Goal: Check status: Check status

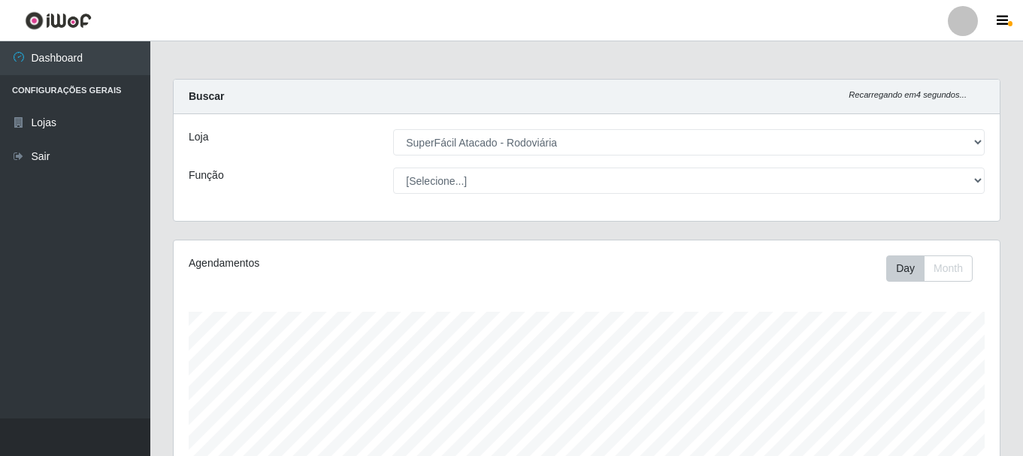
select select "400"
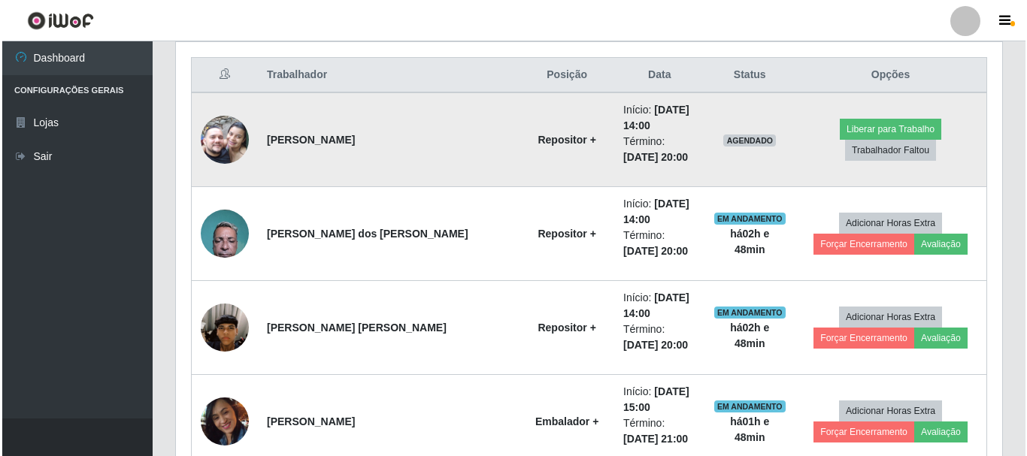
scroll to position [575, 0]
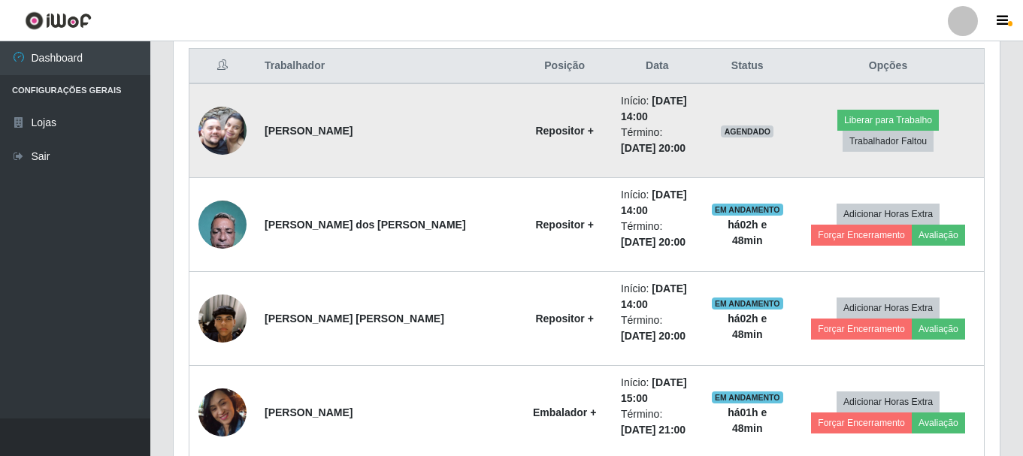
click at [230, 132] on img at bounding box center [223, 131] width 48 height 86
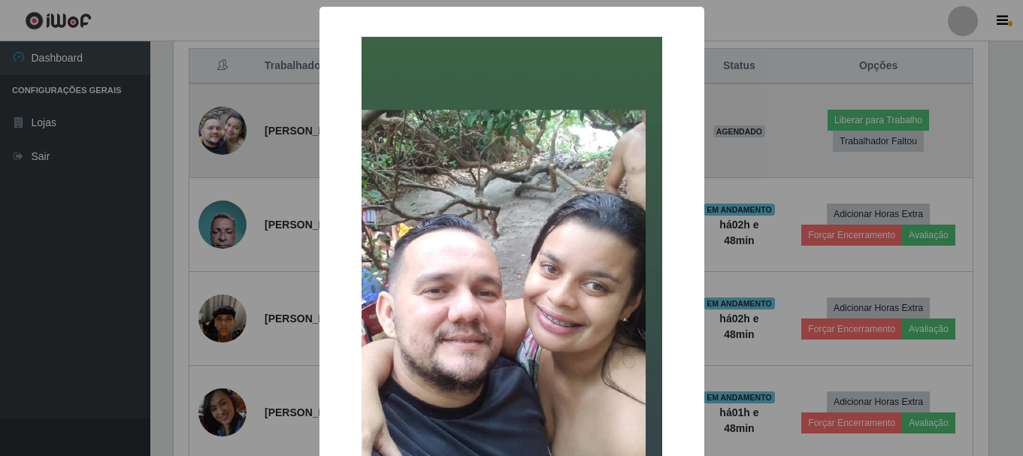
scroll to position [312, 819]
click at [230, 132] on div "× OK Cancel" at bounding box center [513, 228] width 1027 height 456
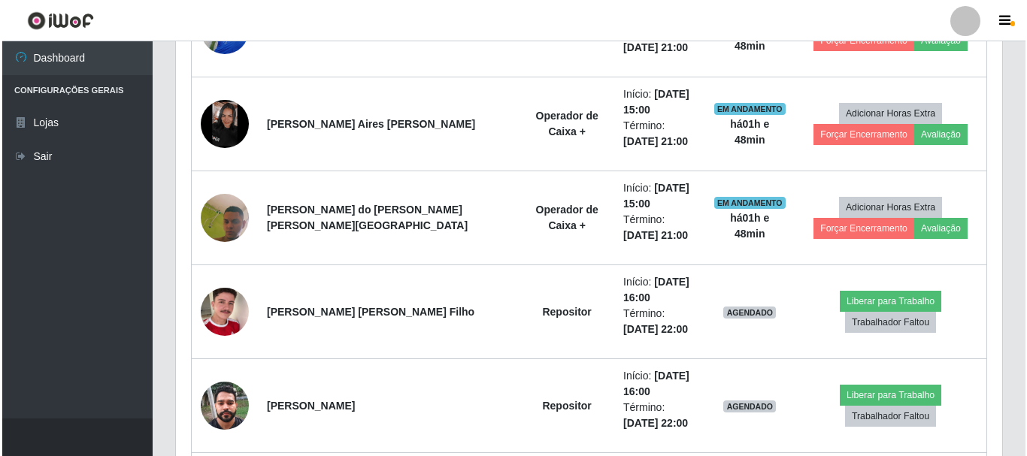
scroll to position [1177, 0]
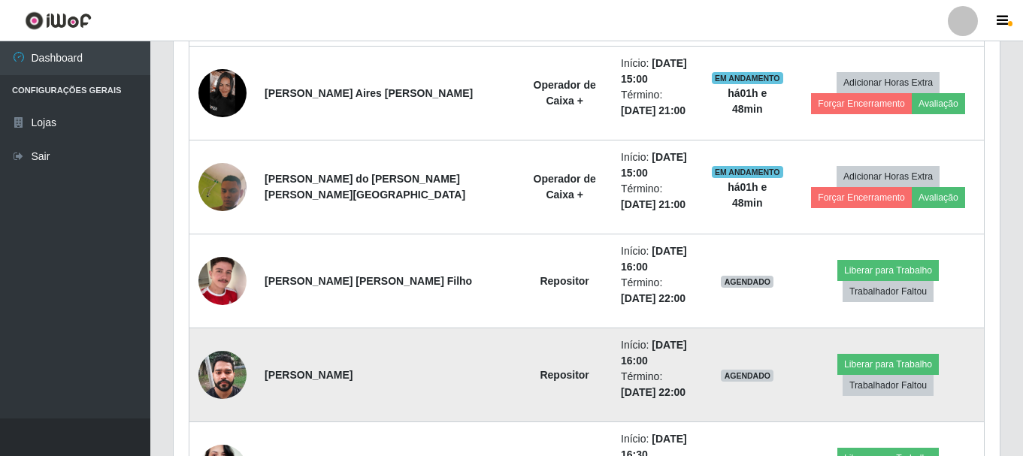
click at [225, 372] on img at bounding box center [223, 375] width 48 height 64
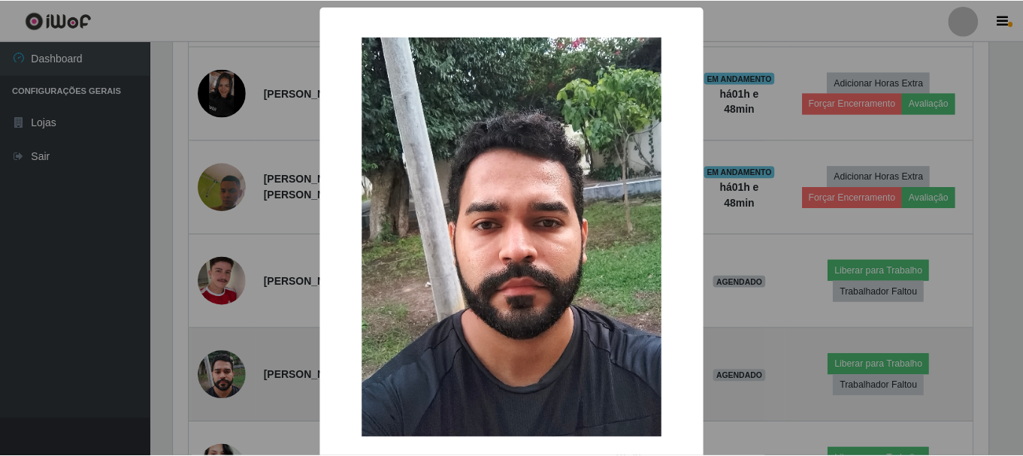
scroll to position [312, 819]
click at [225, 372] on div "× OK Cancel" at bounding box center [513, 228] width 1027 height 456
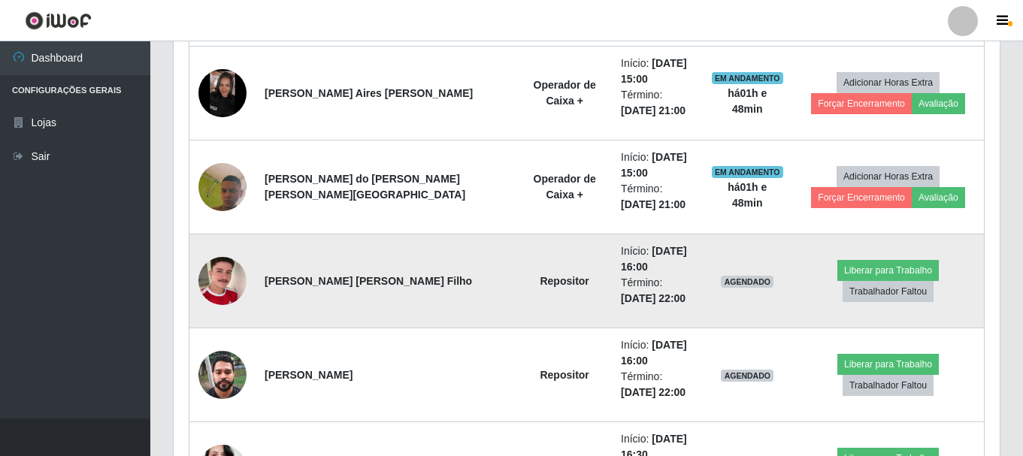
scroll to position [312, 826]
click at [234, 283] on img at bounding box center [223, 281] width 48 height 86
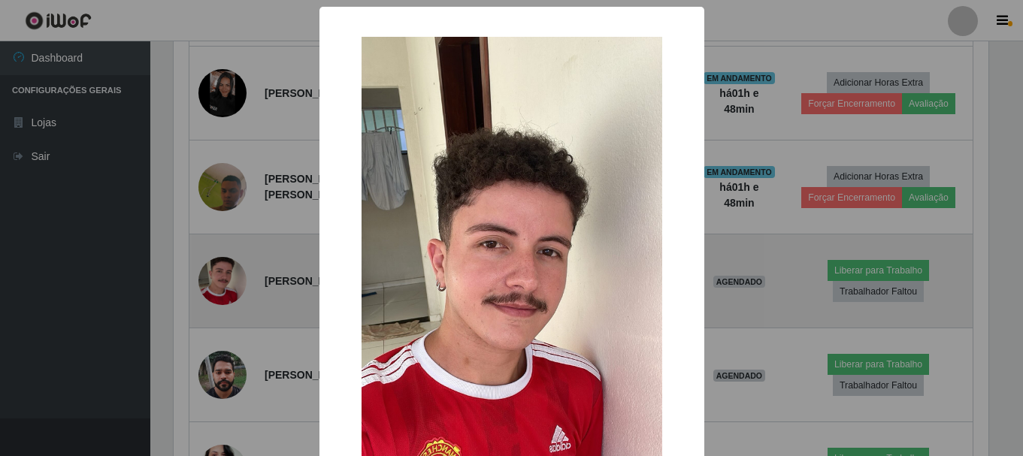
scroll to position [312, 819]
click at [234, 283] on div "× OK Cancel" at bounding box center [513, 228] width 1027 height 456
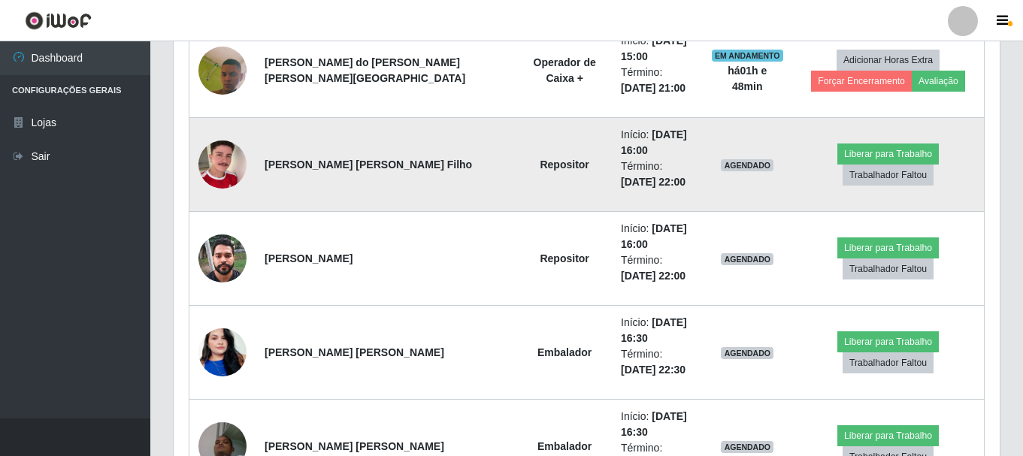
scroll to position [1327, 0]
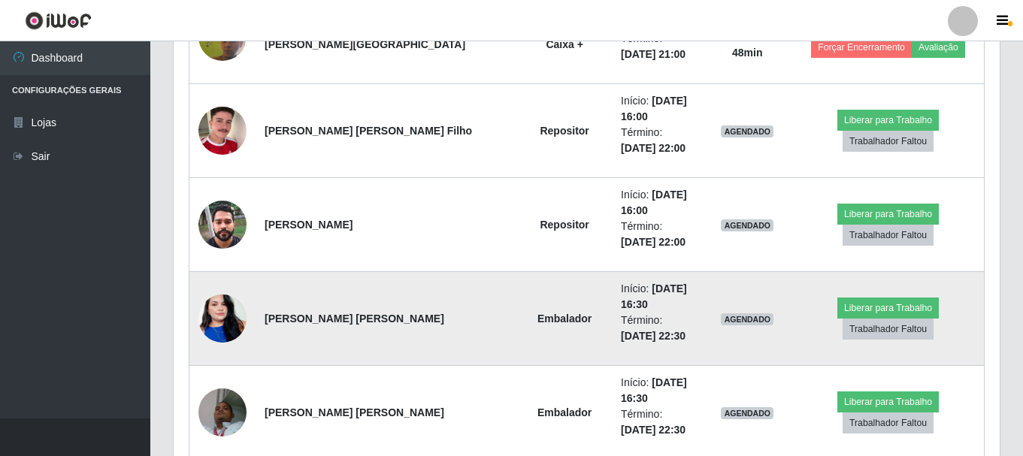
click at [232, 305] on img at bounding box center [223, 319] width 48 height 86
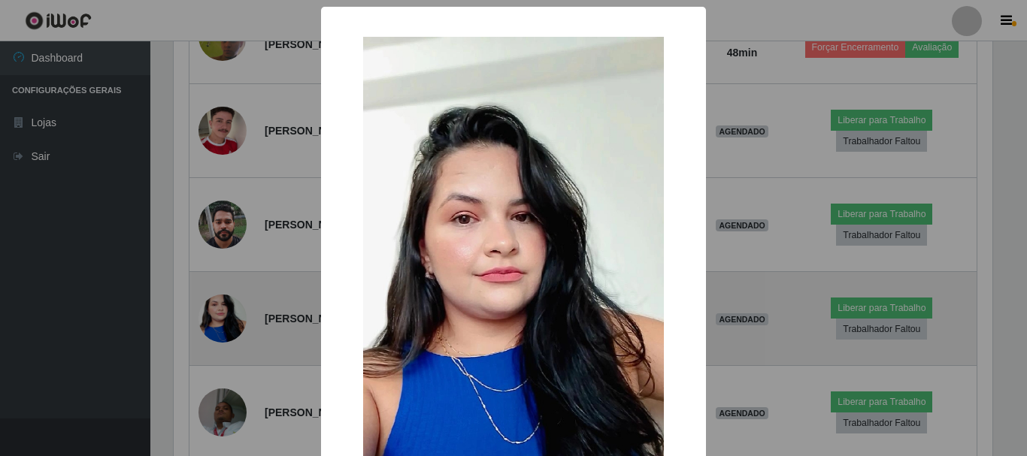
click at [232, 305] on div "× OK Cancel" at bounding box center [513, 228] width 1027 height 456
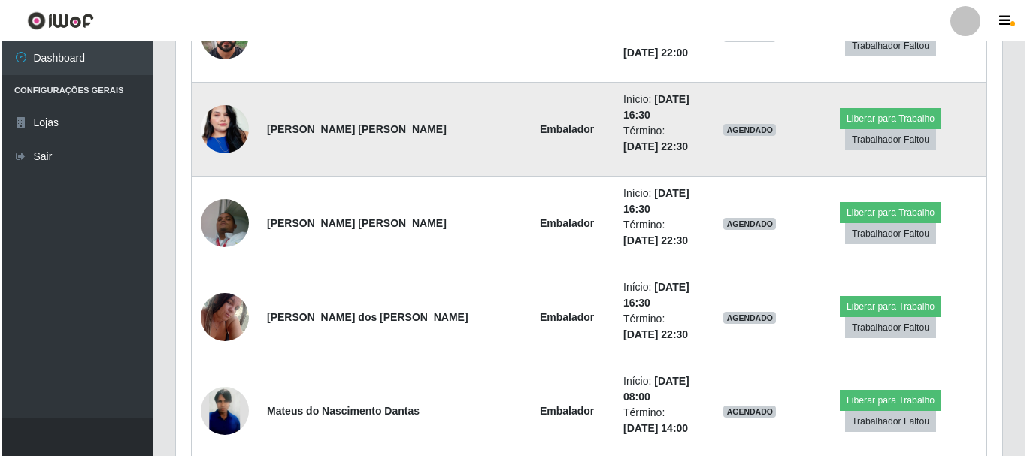
scroll to position [1553, 0]
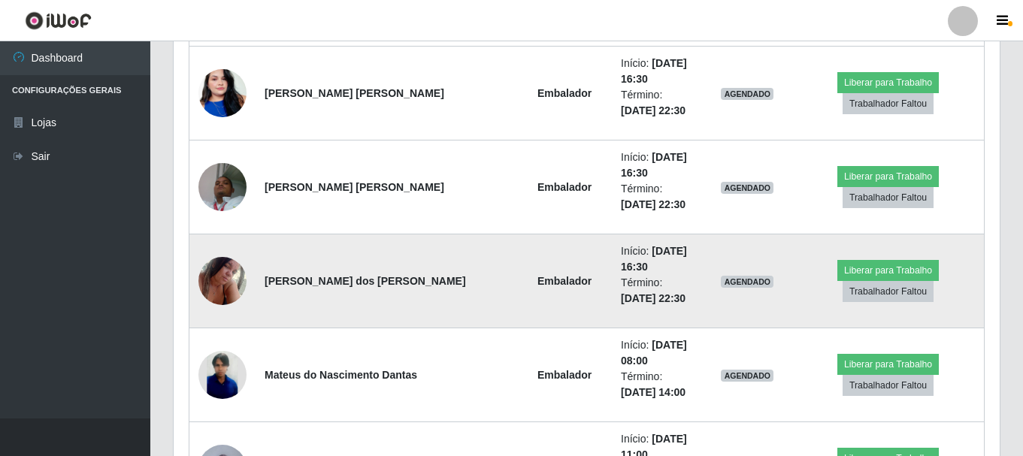
click at [225, 286] on img at bounding box center [223, 281] width 48 height 64
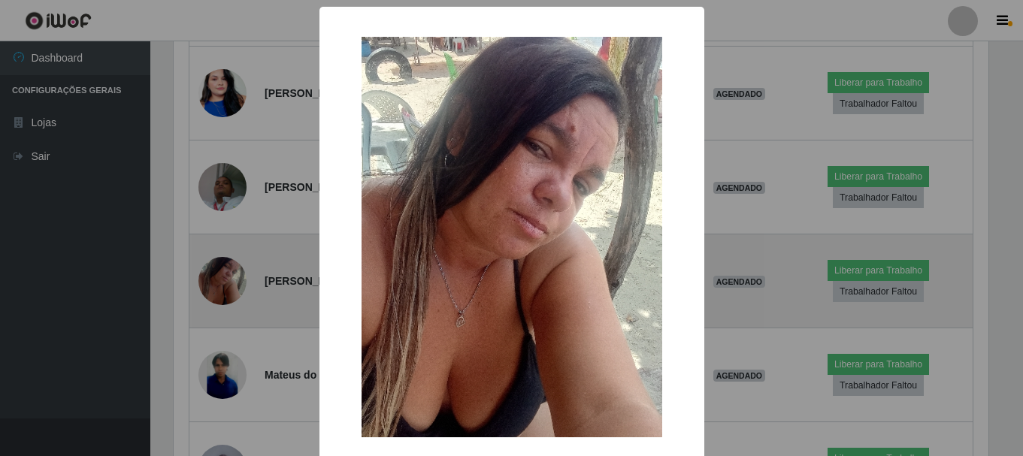
scroll to position [312, 819]
click at [225, 286] on div "× OK Cancel" at bounding box center [513, 228] width 1027 height 456
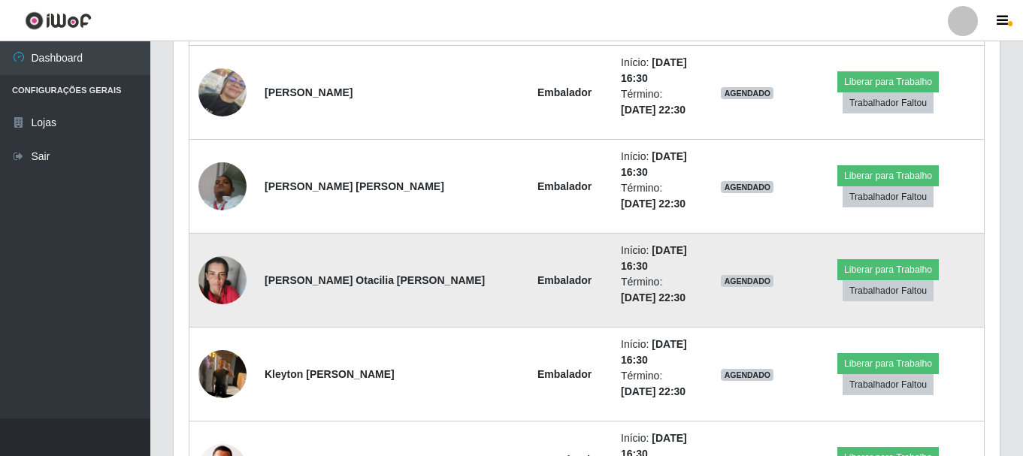
scroll to position [2154, 0]
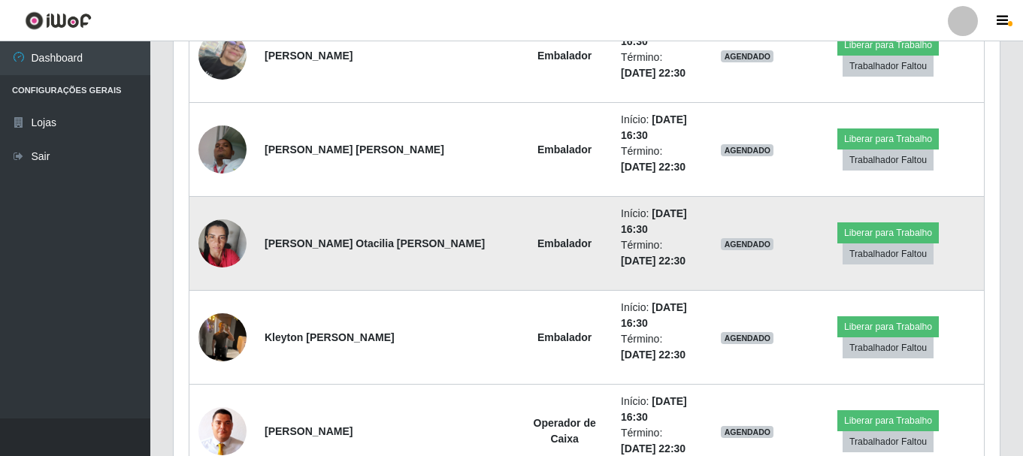
click at [223, 264] on img at bounding box center [223, 244] width 48 height 64
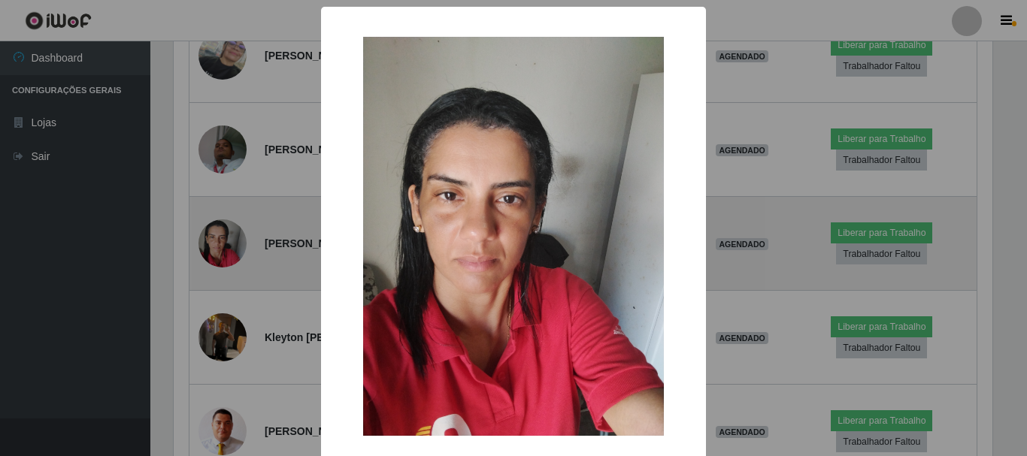
click at [223, 264] on div "× OK Cancel" at bounding box center [513, 228] width 1027 height 456
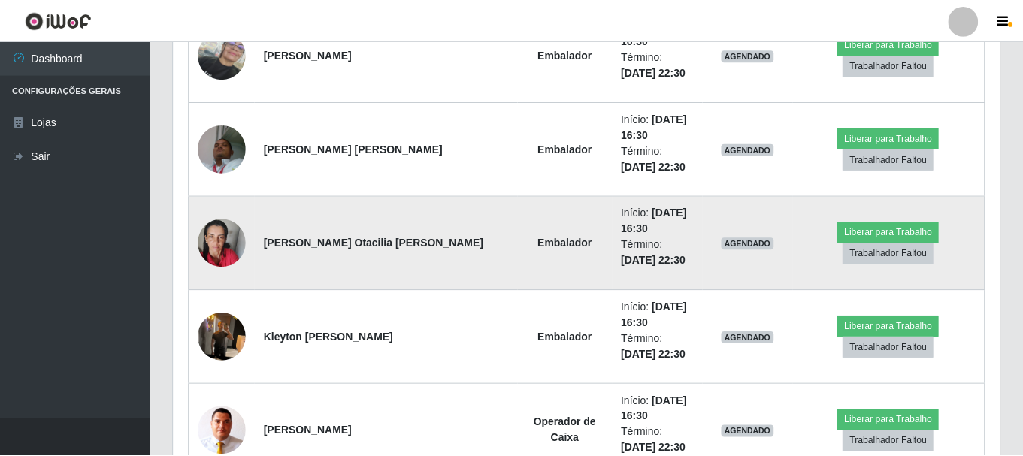
scroll to position [0, 0]
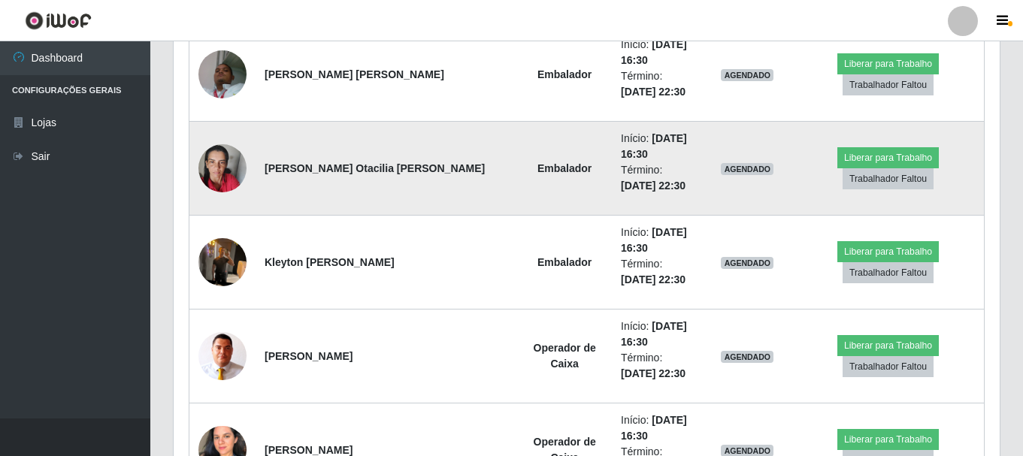
click at [223, 264] on img at bounding box center [223, 262] width 48 height 64
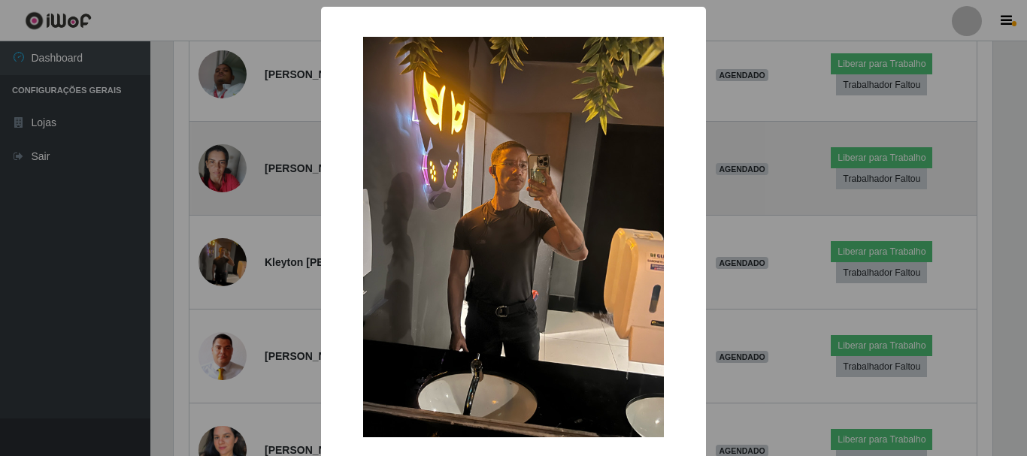
click at [223, 264] on div "× OK Cancel" at bounding box center [513, 228] width 1027 height 456
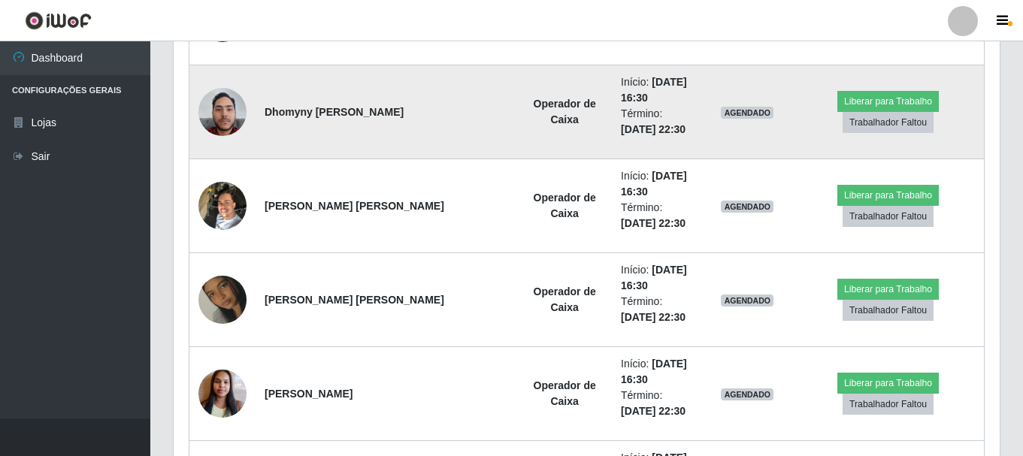
click at [226, 115] on img at bounding box center [223, 112] width 48 height 48
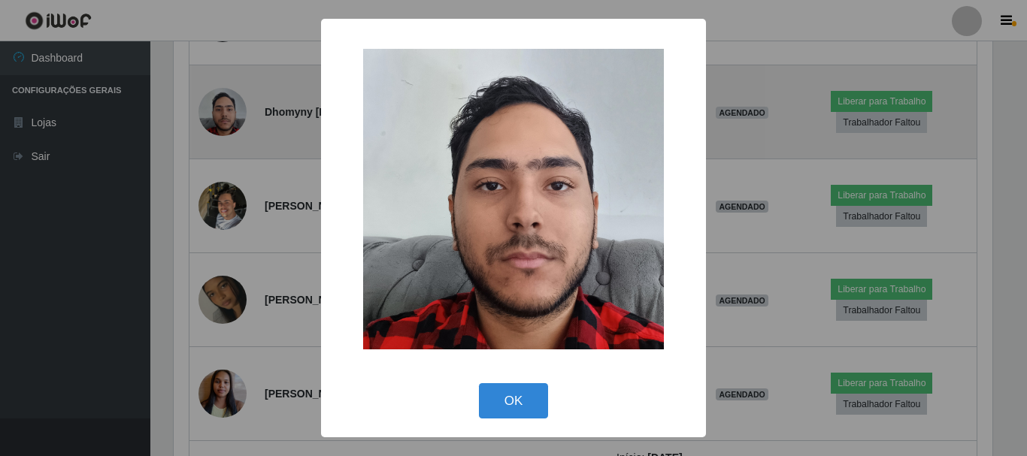
click at [226, 115] on div "× OK Cancel" at bounding box center [513, 228] width 1027 height 456
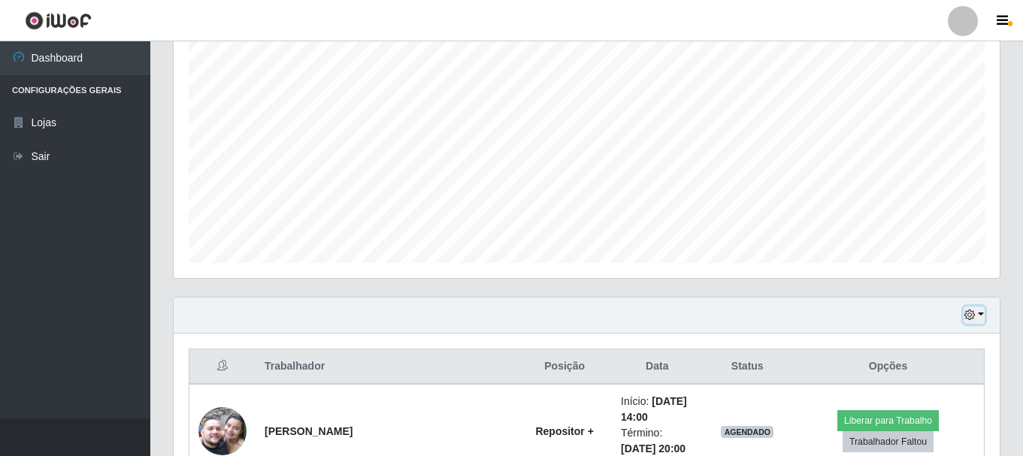
click at [966, 315] on icon "button" at bounding box center [970, 315] width 11 height 11
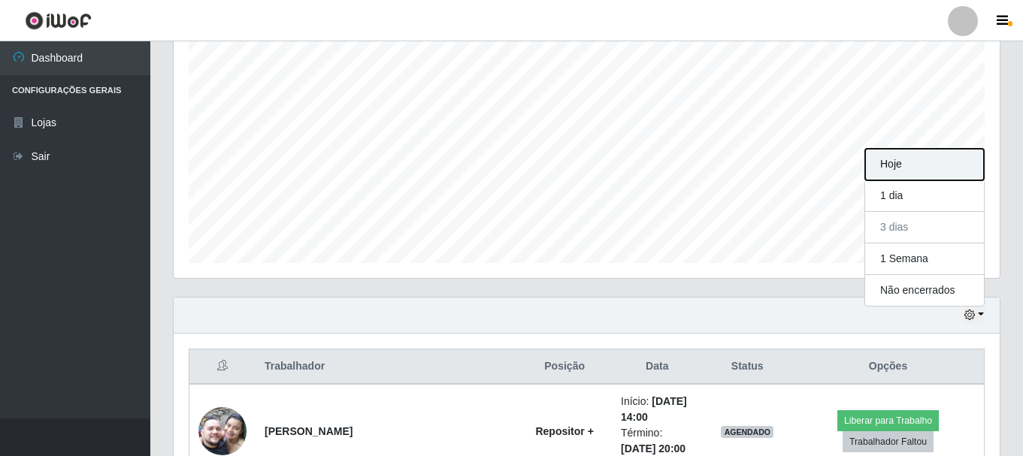
click at [913, 162] on button "Hoje" at bounding box center [924, 165] width 119 height 32
